Goal: Task Accomplishment & Management: Complete application form

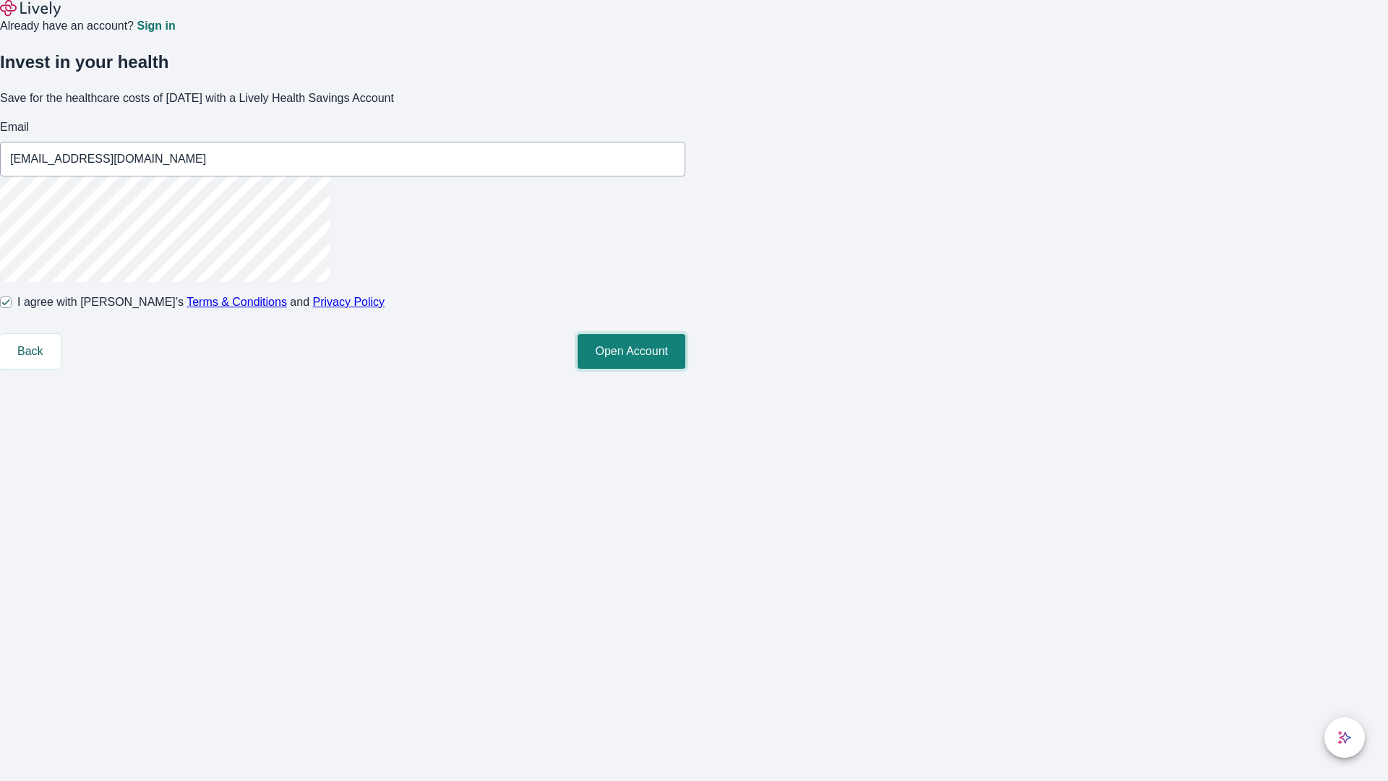
click at [685, 369] on button "Open Account" at bounding box center [632, 351] width 108 height 35
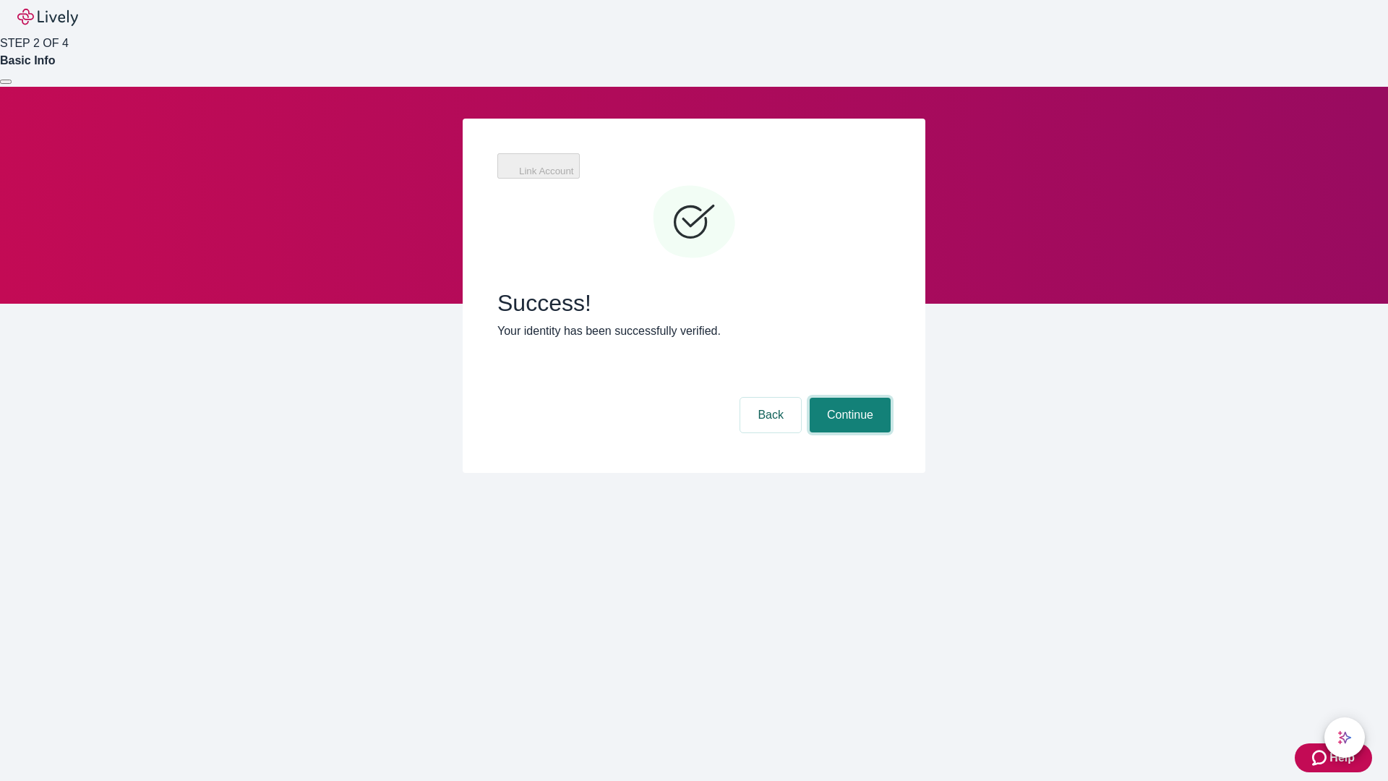
click at [848, 398] on button "Continue" at bounding box center [850, 415] width 81 height 35
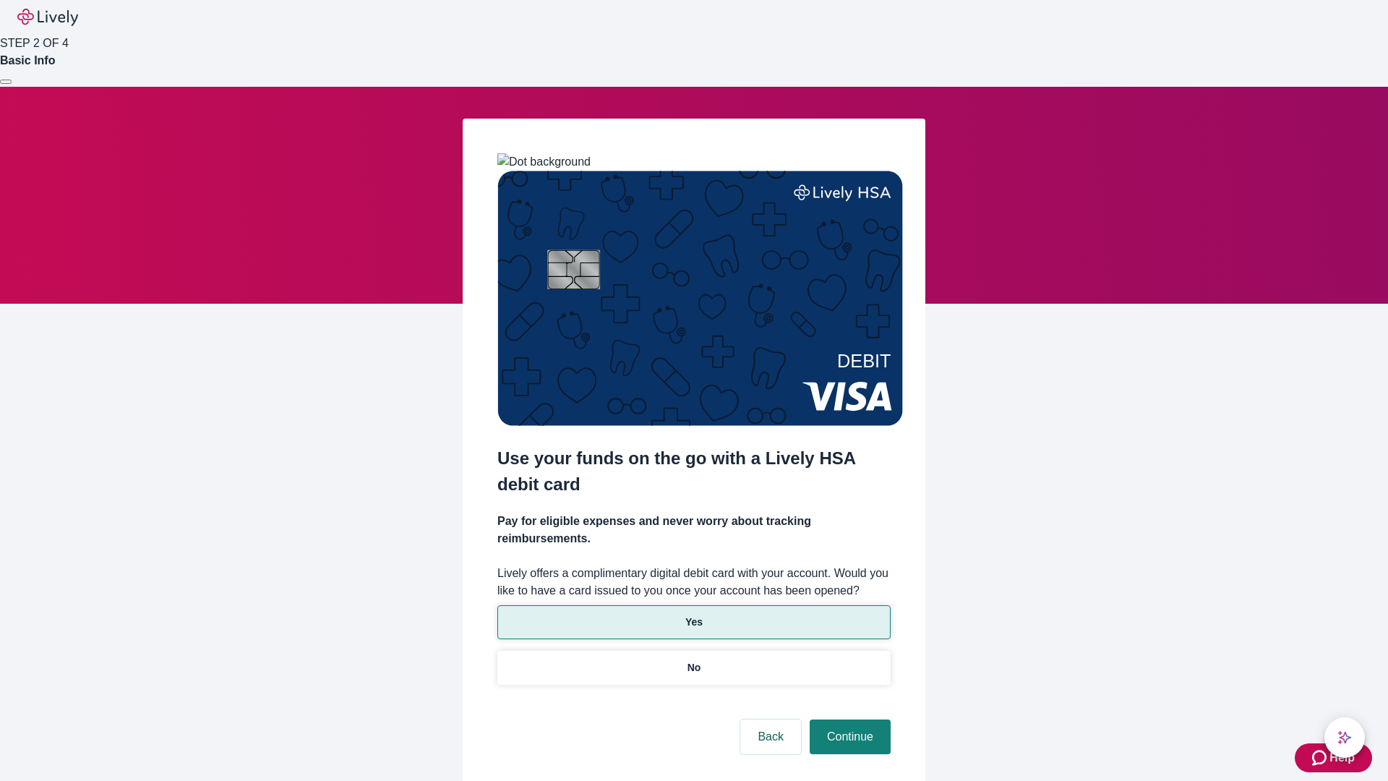
click at [693, 615] on p "Yes" at bounding box center [693, 622] width 17 height 15
click at [848, 719] on button "Continue" at bounding box center [850, 736] width 81 height 35
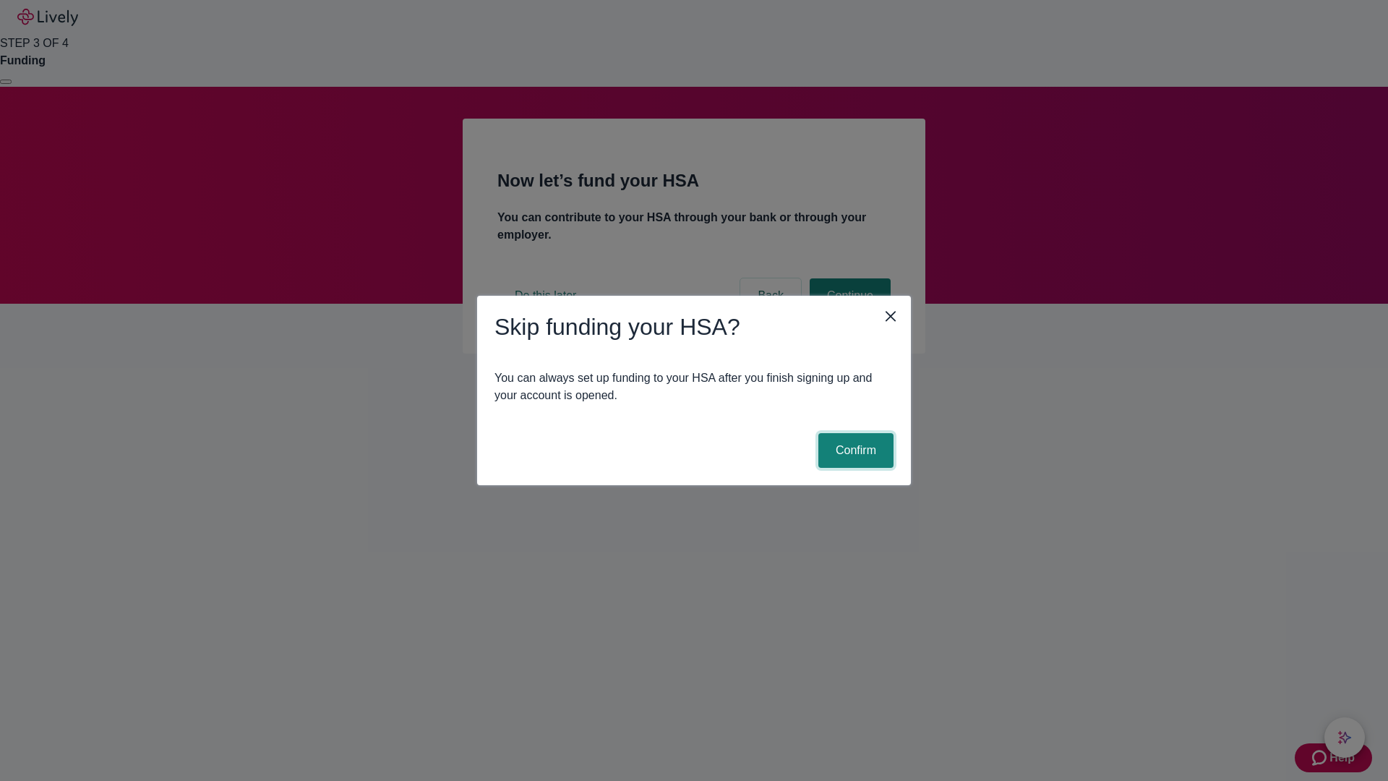
click at [854, 450] on button "Confirm" at bounding box center [855, 450] width 75 height 35
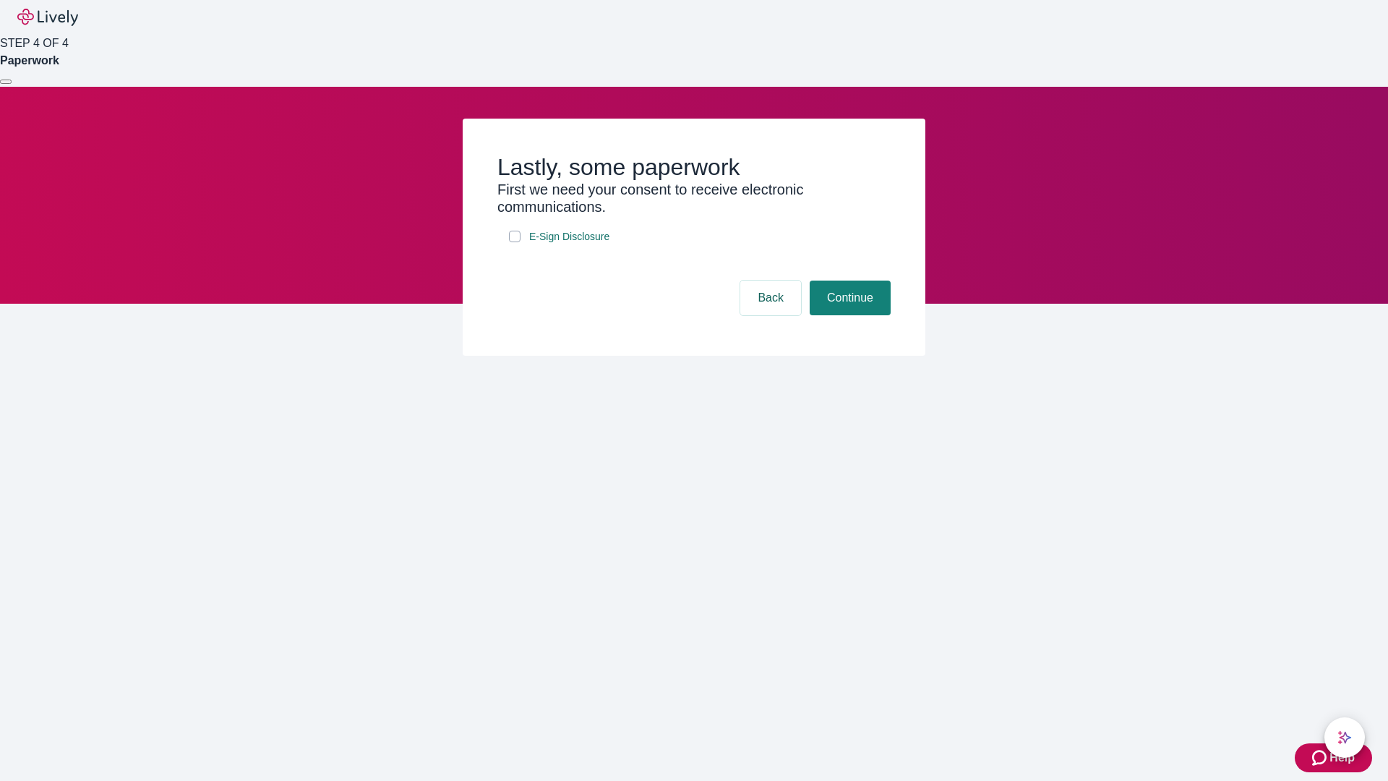
click at [515, 242] on input "E-Sign Disclosure" at bounding box center [515, 237] width 12 height 12
checkbox input "true"
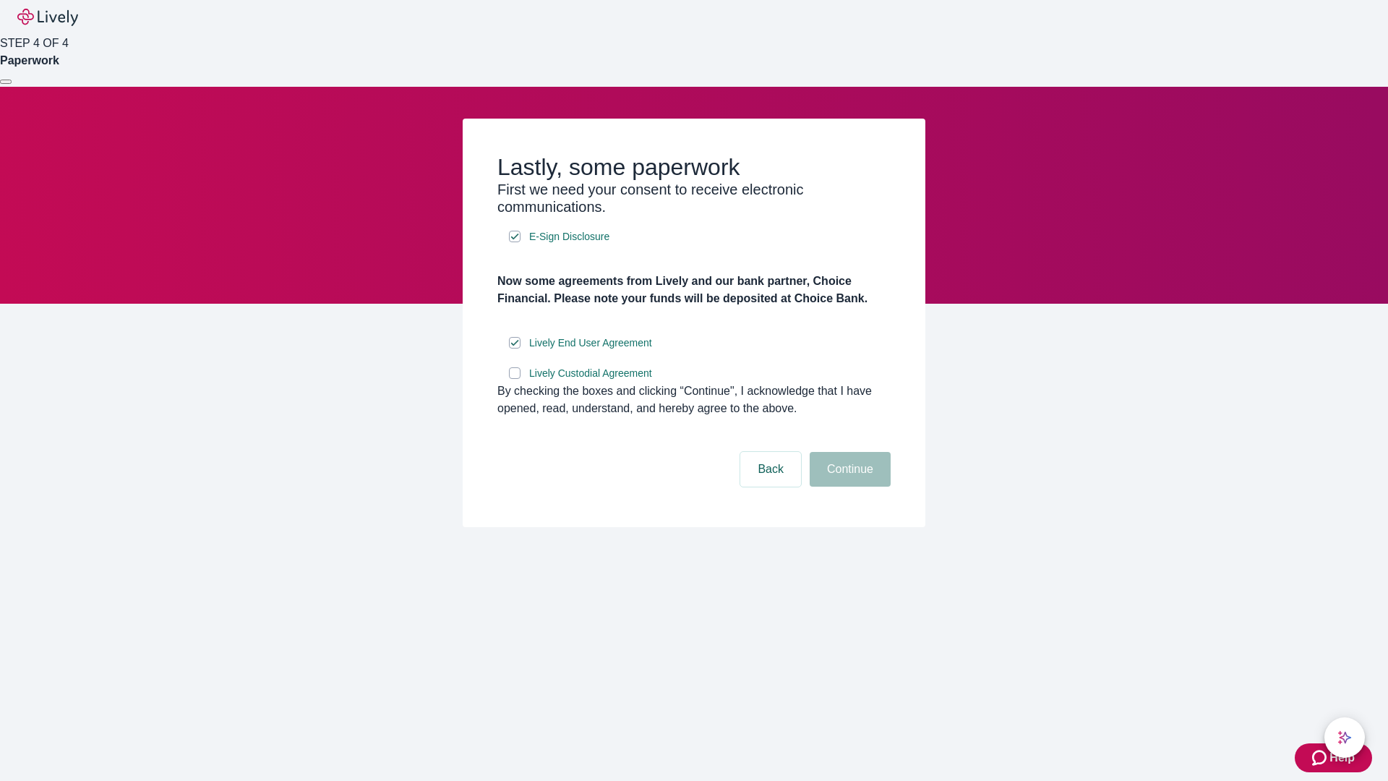
click at [515, 379] on input "Lively Custodial Agreement" at bounding box center [515, 373] width 12 height 12
checkbox input "true"
click at [848, 487] on button "Continue" at bounding box center [850, 469] width 81 height 35
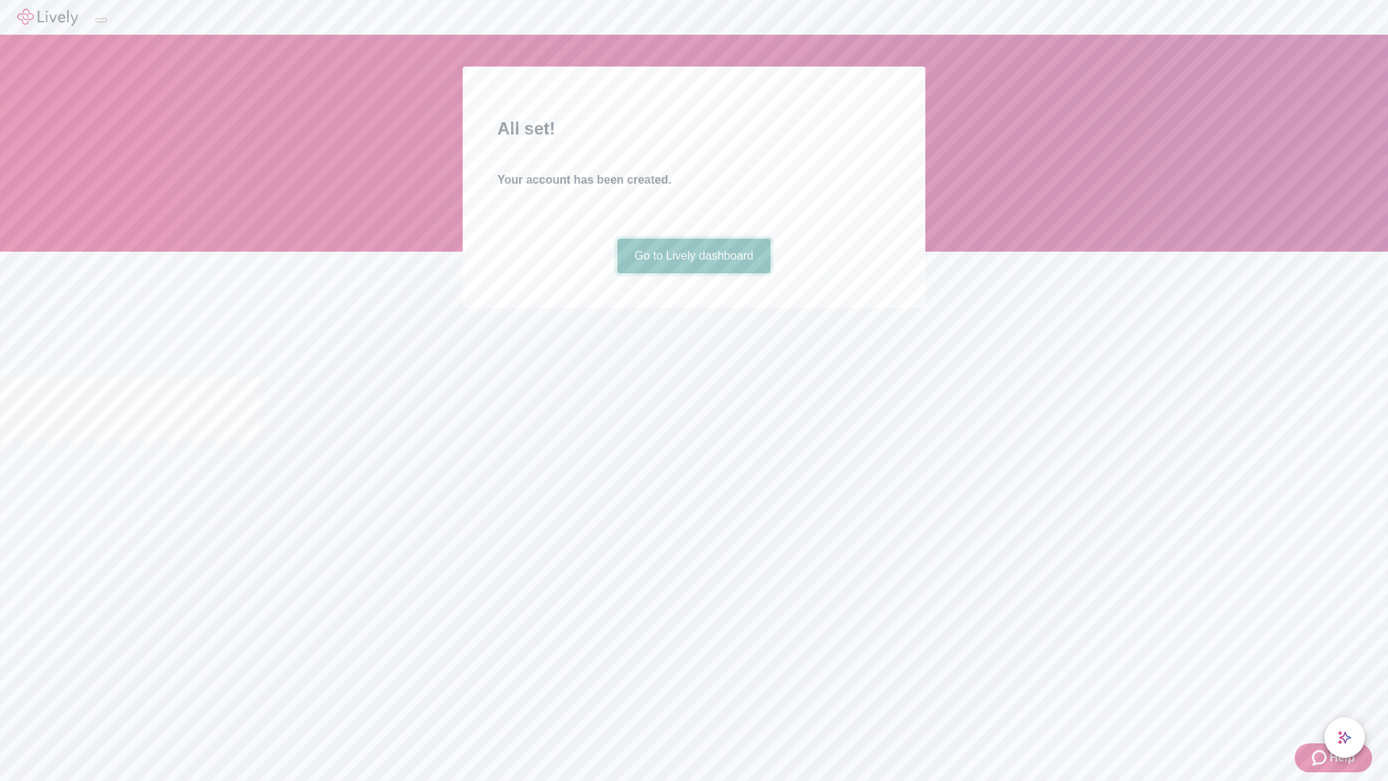
click at [693, 273] on link "Go to Lively dashboard" at bounding box center [694, 256] width 154 height 35
